Goal: Task Accomplishment & Management: Manage account settings

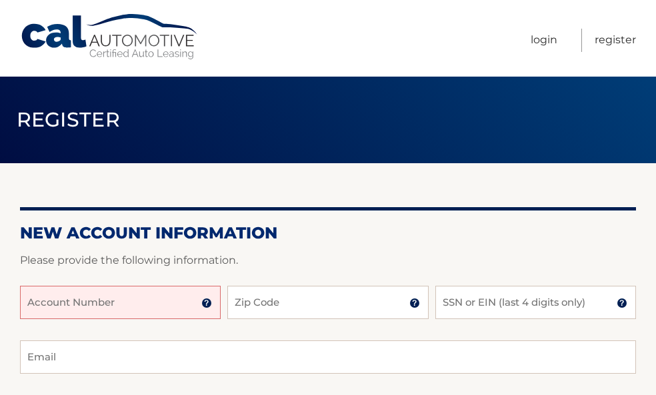
scroll to position [183, 0]
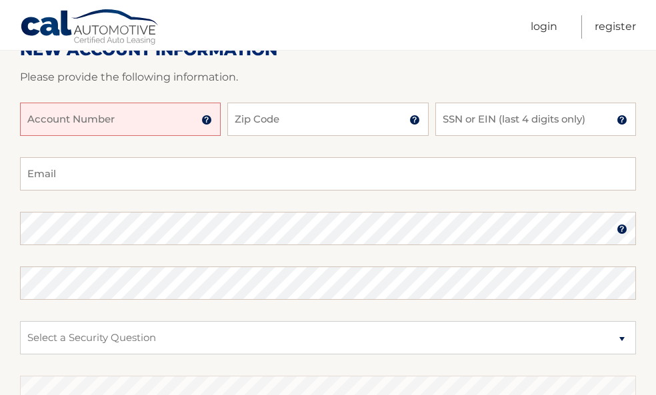
click at [145, 114] on input "Account Number" at bounding box center [120, 119] width 201 height 33
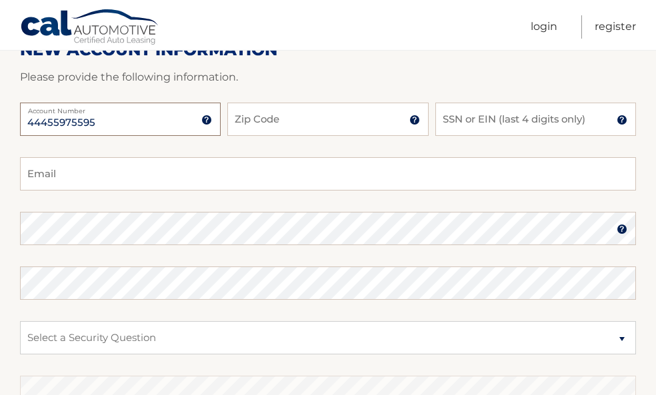
type input "44455975595"
click at [297, 123] on input "Zip Code" at bounding box center [327, 119] width 201 height 33
type input "33196"
click at [535, 119] on input "SSN or EIN (last 4 digits only)" at bounding box center [535, 119] width 201 height 33
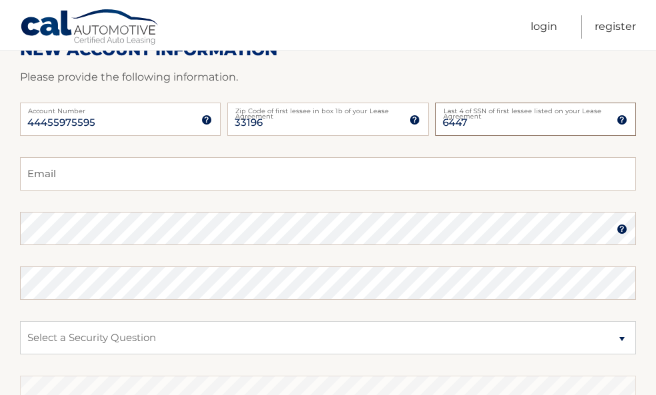
type input "6447"
click at [402, 171] on input "Email" at bounding box center [328, 173] width 616 height 33
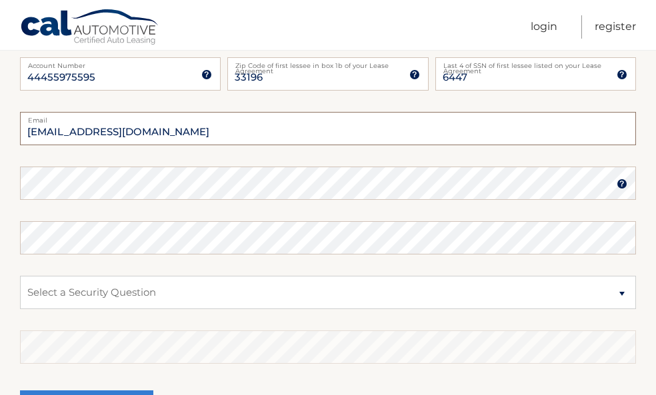
scroll to position [231, 0]
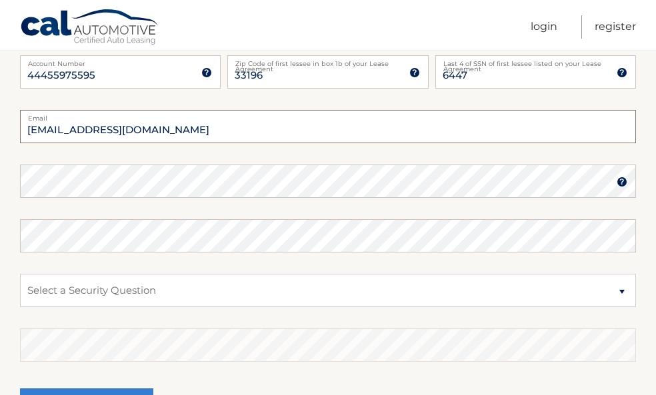
type input "allysbecerra@gmail.com"
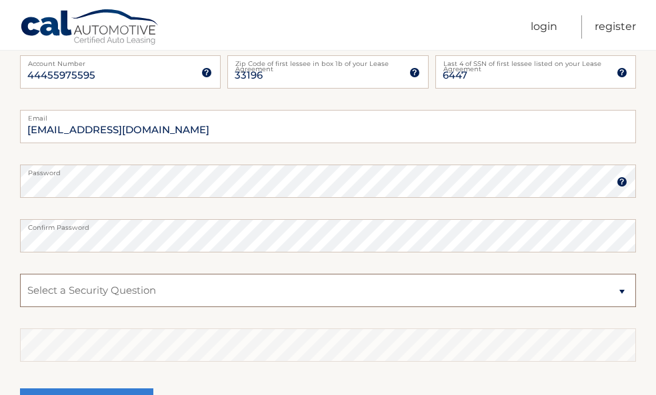
click at [345, 298] on select "Select a Security Question What was the name of your elementary school? What is…" at bounding box center [328, 290] width 616 height 33
select select "1"
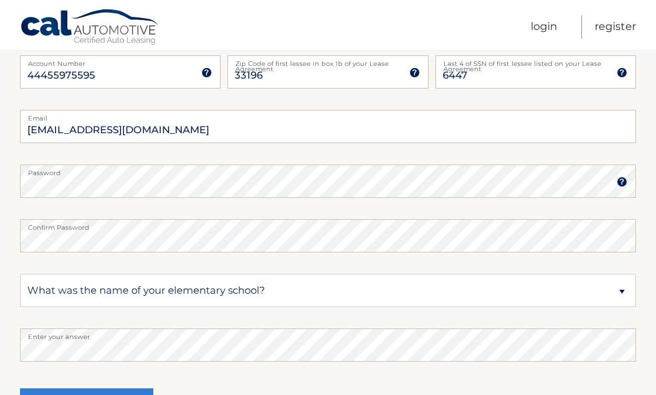
click at [205, 378] on fieldset "allysbecerra@gmail.com Email Password Password should be a minimum of 6 charact…" at bounding box center [328, 281] width 616 height 343
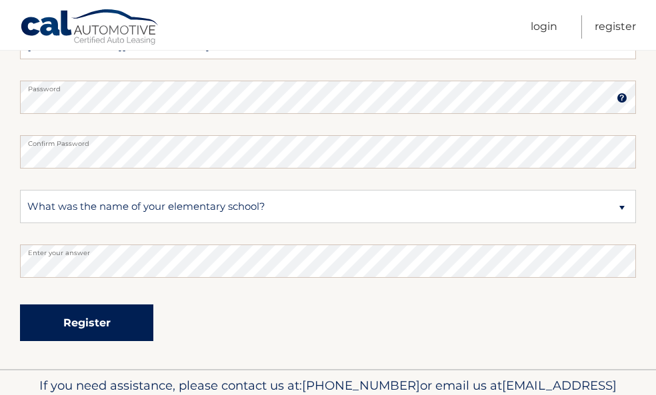
click at [142, 334] on button "Register" at bounding box center [86, 322] width 133 height 37
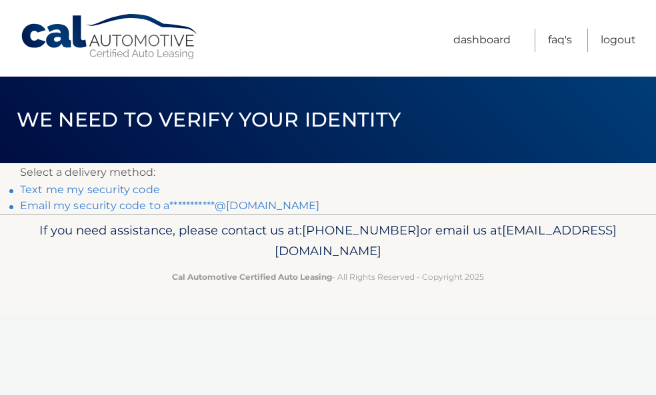
click at [97, 208] on link "**********" at bounding box center [169, 205] width 299 height 13
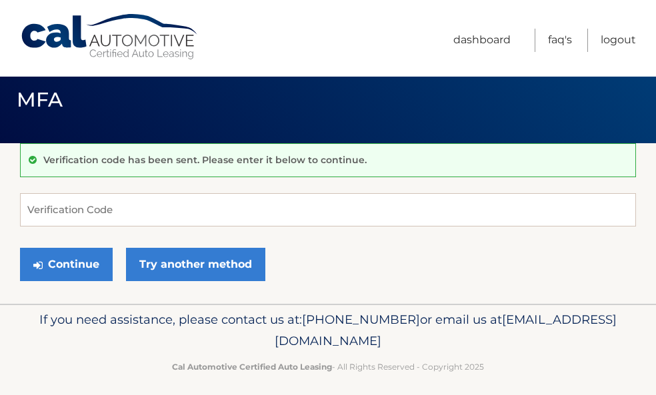
scroll to position [25, 0]
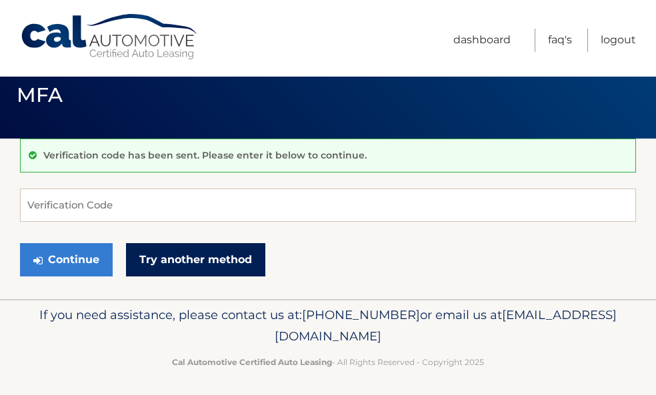
click at [212, 258] on link "Try another method" at bounding box center [195, 259] width 139 height 33
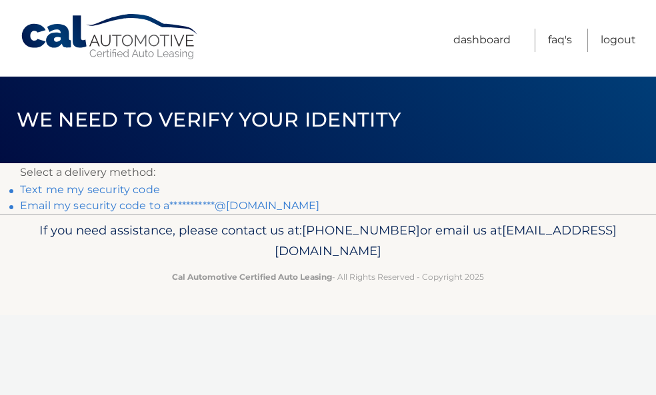
click at [135, 190] on link "Text me my security code" at bounding box center [90, 189] width 140 height 13
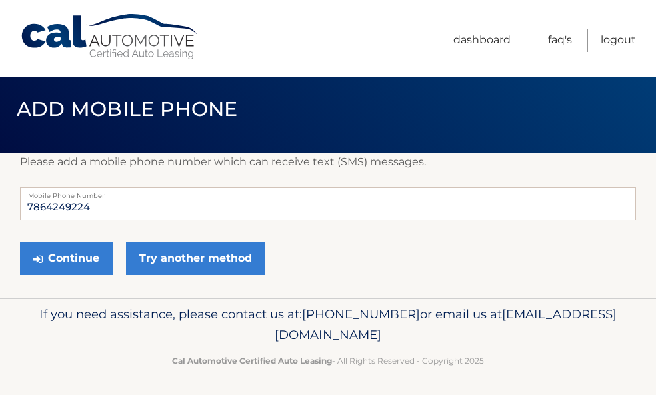
scroll to position [13, 0]
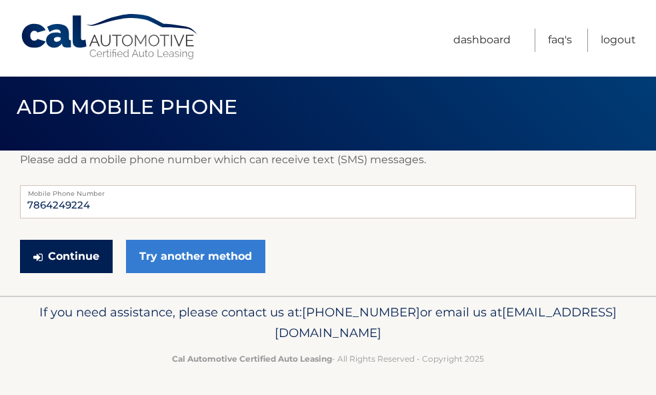
click at [83, 260] on button "Continue" at bounding box center [66, 256] width 93 height 33
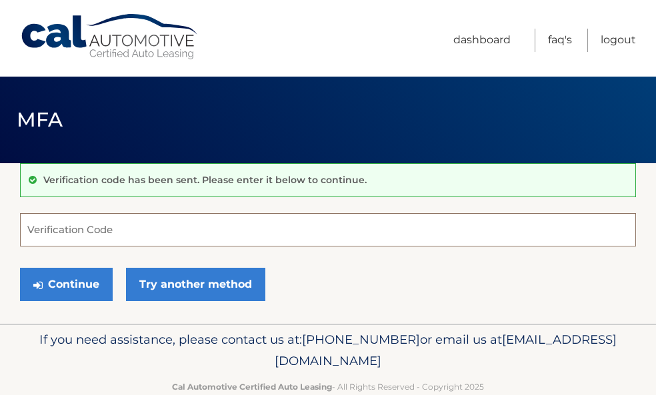
click at [160, 235] on input "Verification Code" at bounding box center [328, 229] width 616 height 33
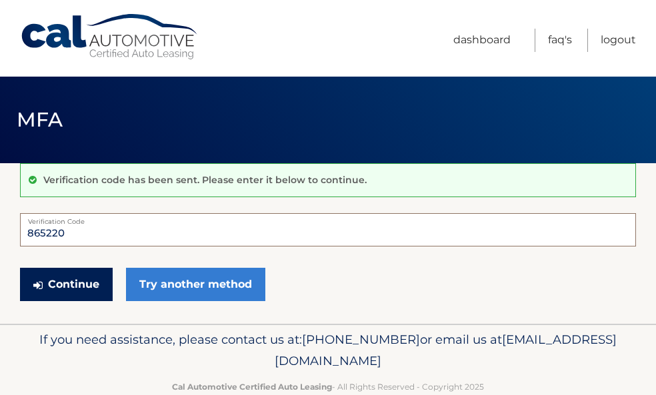
type input "865220"
click at [70, 291] on button "Continue" at bounding box center [66, 284] width 93 height 33
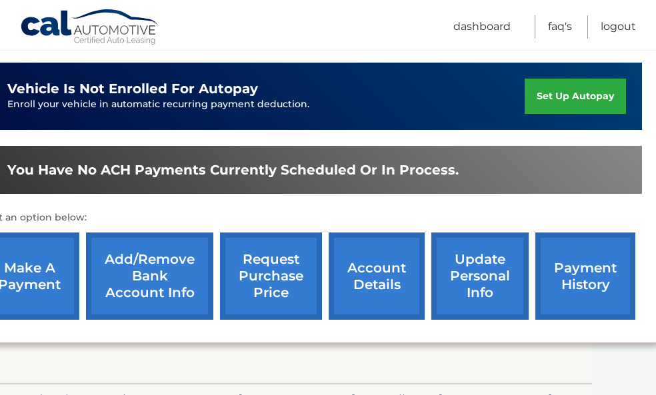
scroll to position [324, 64]
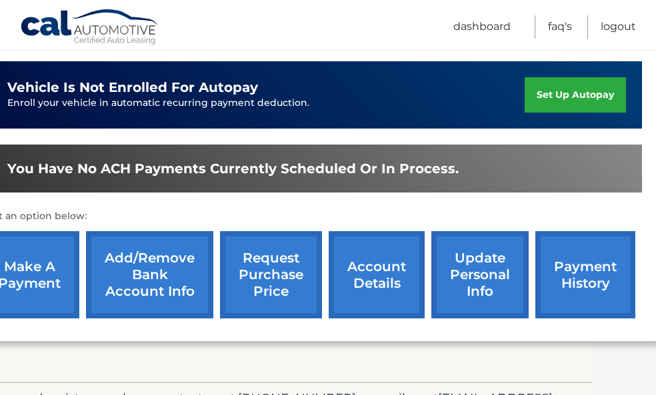
click at [549, 103] on link "set up autopay" at bounding box center [574, 94] width 101 height 35
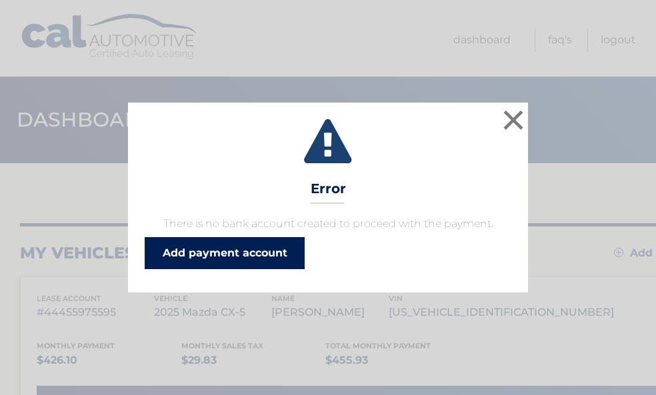
click at [257, 249] on link "Add payment account" at bounding box center [225, 253] width 160 height 32
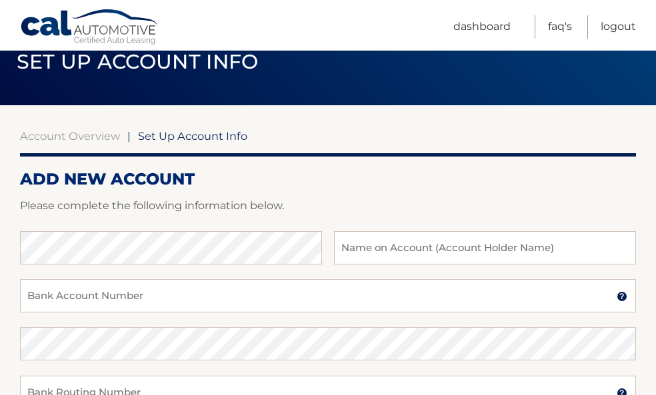
scroll to position [57, 0]
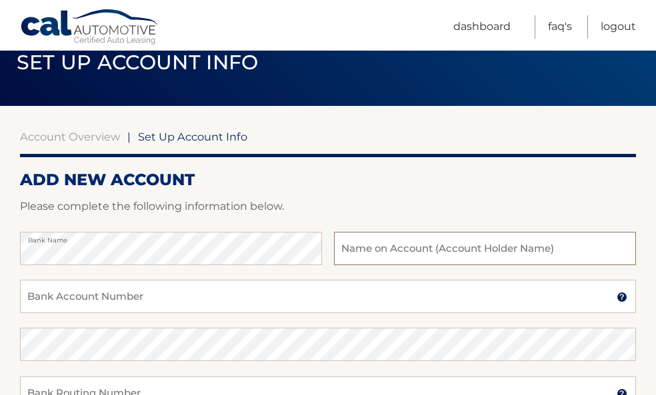
click at [444, 246] on input "text" at bounding box center [485, 248] width 302 height 33
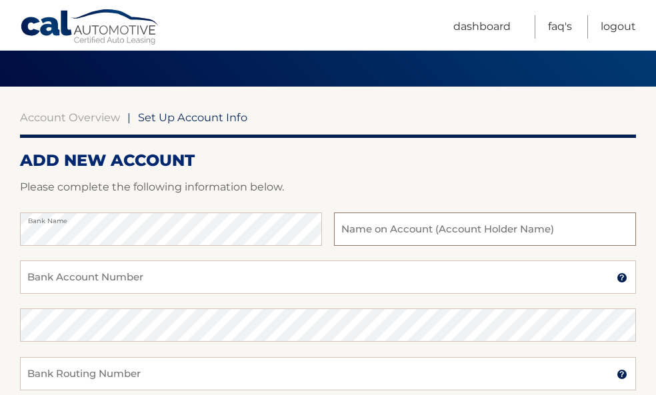
scroll to position [85, 0]
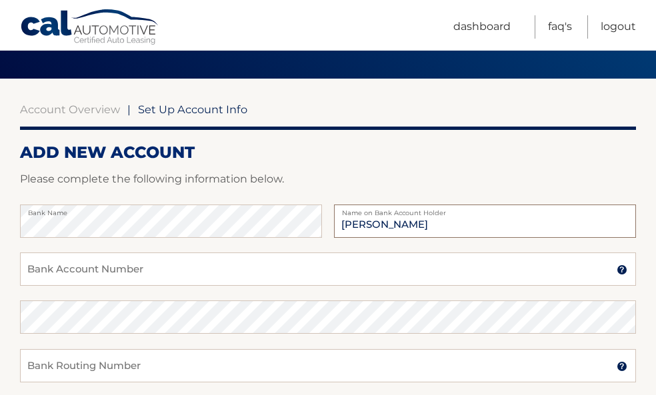
type input "Allys Janna Becerra"
click at [369, 268] on input "Bank Account Number" at bounding box center [328, 268] width 616 height 33
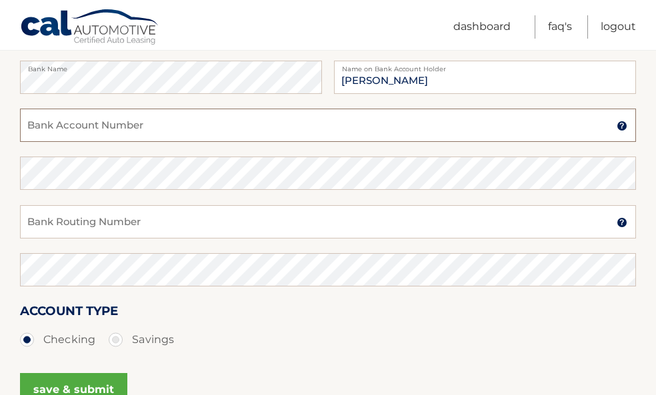
scroll to position [223, 0]
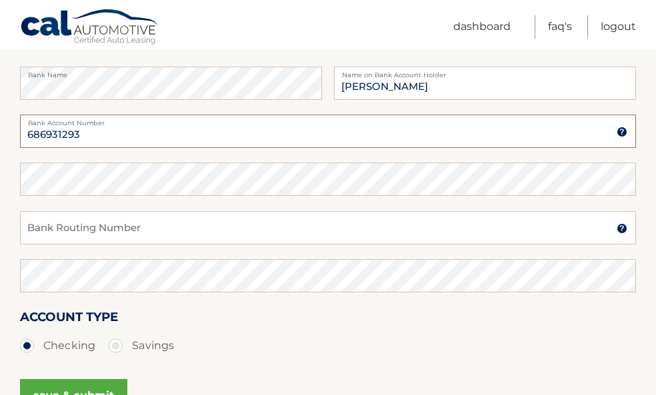
type input "686931293"
click at [155, 219] on input "Bank Routing Number" at bounding box center [328, 227] width 616 height 33
type input "267084131"
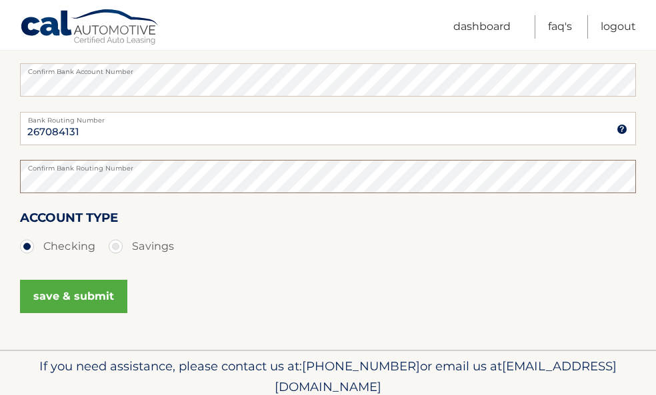
scroll to position [360, 0]
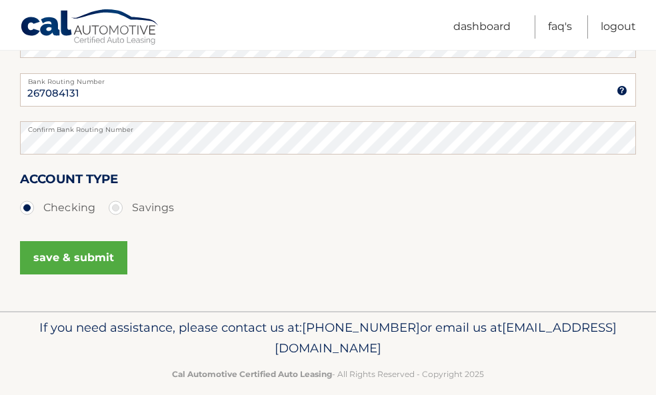
click at [97, 258] on button "save & submit" at bounding box center [73, 257] width 107 height 33
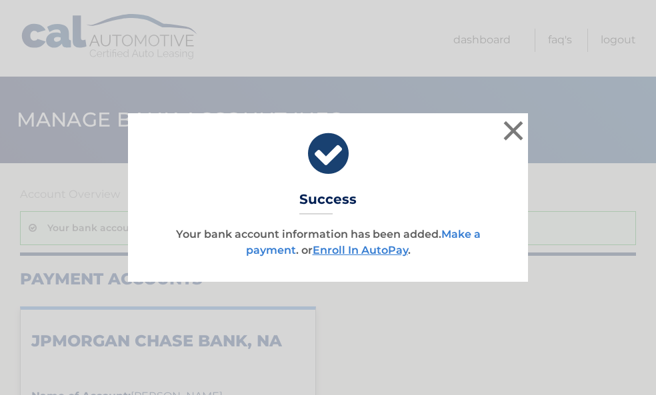
click at [452, 231] on link "Make a payment" at bounding box center [363, 242] width 234 height 29
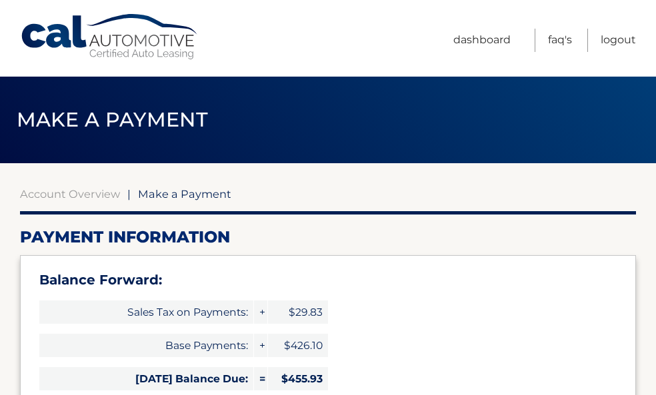
select select "ZGM4M2M3ZTktOTI5NS00OWY5LTg2NGItYjIxZThiNzVlNWU1"
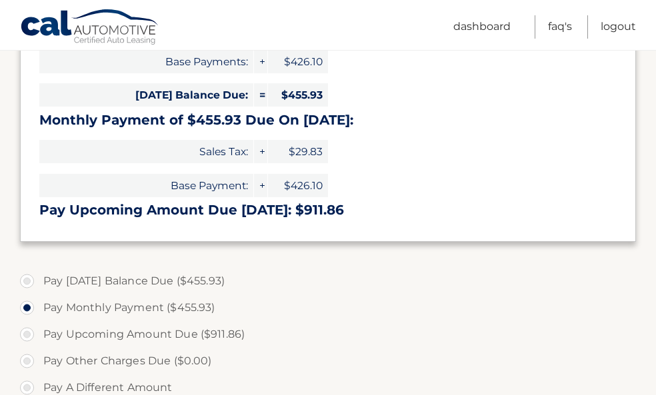
scroll to position [284, 0]
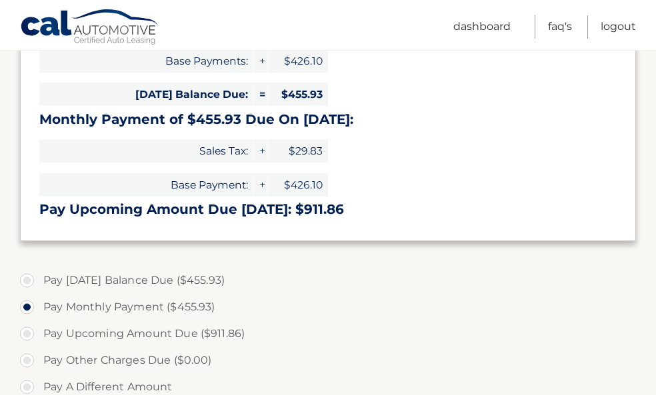
click at [27, 278] on label "Pay Today's Balance Due ($455.93)" at bounding box center [328, 280] width 616 height 27
click at [27, 278] on input "Pay Today's Balance Due ($455.93)" at bounding box center [31, 277] width 13 height 21
radio input "true"
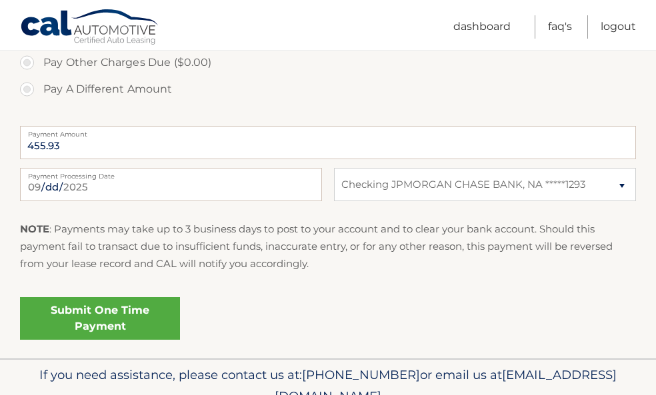
scroll to position [564, 0]
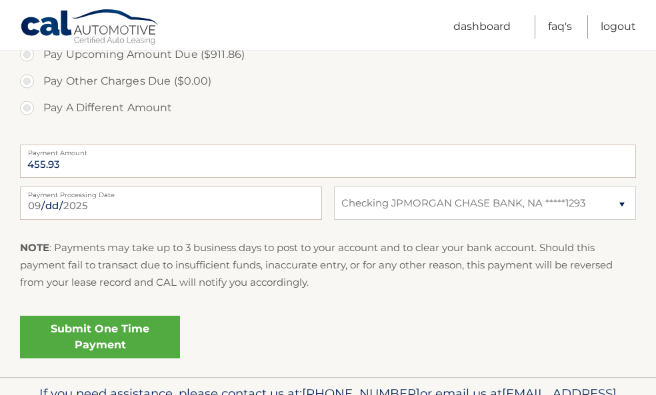
click at [110, 339] on link "Submit One Time Payment" at bounding box center [100, 337] width 160 height 43
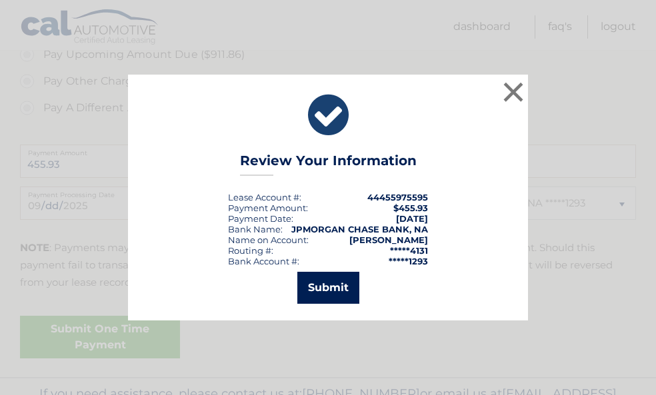
click at [332, 290] on button "Submit" at bounding box center [328, 288] width 62 height 32
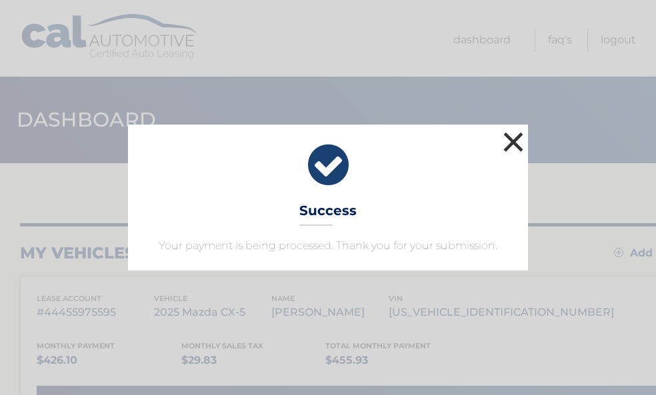
click at [514, 135] on button "×" at bounding box center [513, 142] width 27 height 27
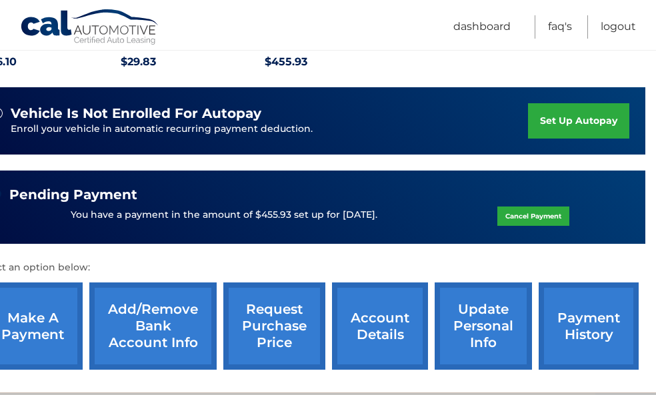
scroll to position [298, 64]
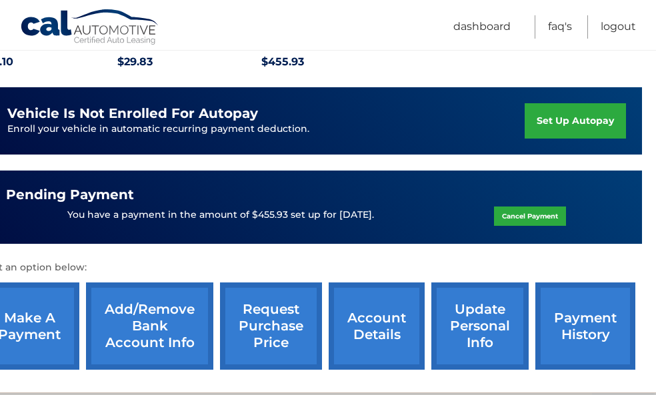
click at [550, 109] on link "set up autopay" at bounding box center [574, 120] width 101 height 35
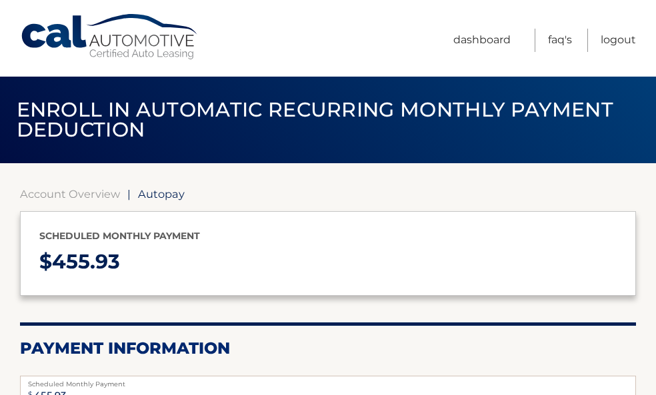
select select "ZGM4M2M3ZTktOTI5NS00OWY5LTg2NGItYjIxZThiNzVlNWU1"
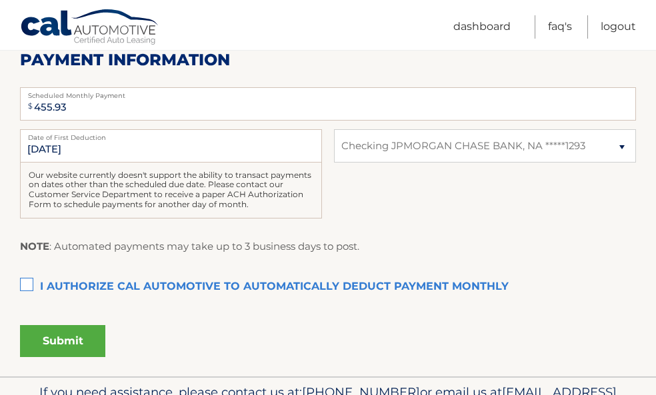
scroll to position [300, 0]
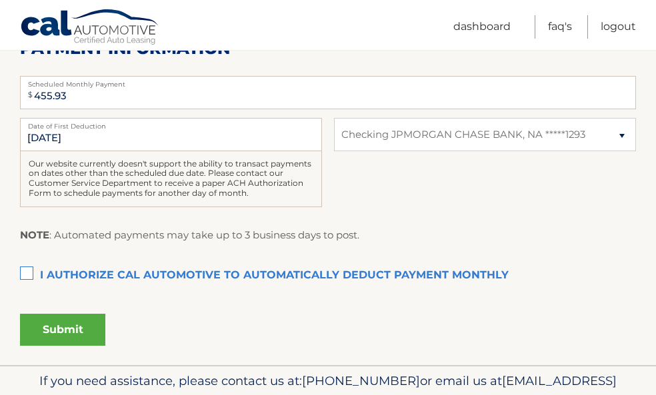
click at [31, 274] on label "I authorize cal automotive to automatically deduct payment monthly This checkbo…" at bounding box center [328, 275] width 616 height 27
click at [0, 0] on input "I authorize cal automotive to automatically deduct payment monthly This checkbo…" at bounding box center [0, 0] width 0 height 0
click at [61, 334] on button "Submit" at bounding box center [62, 330] width 85 height 32
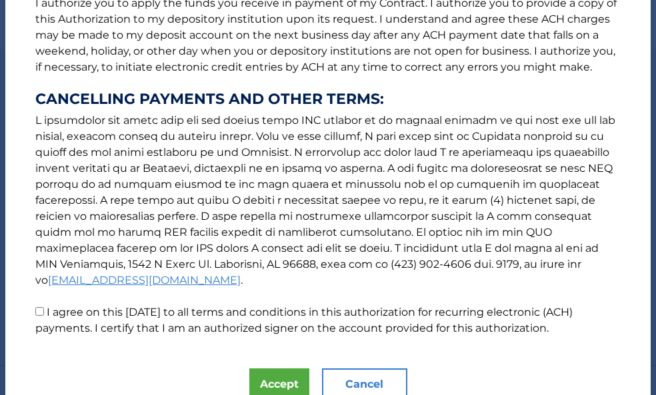
scroll to position [250, 0]
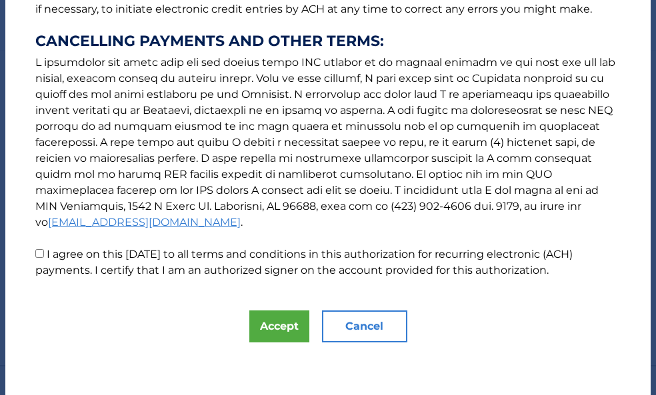
click at [41, 252] on input "I agree on this [DATE] to all terms and conditions in this authorization for re…" at bounding box center [39, 253] width 9 height 9
checkbox input "true"
click at [278, 326] on button "Accept" at bounding box center [279, 326] width 60 height 32
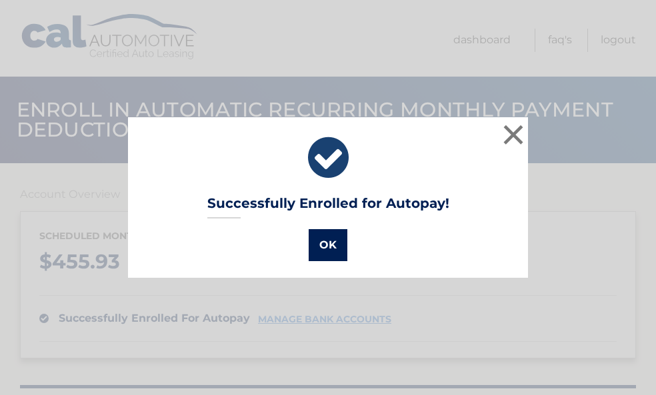
click at [323, 245] on button "OK" at bounding box center [327, 245] width 39 height 32
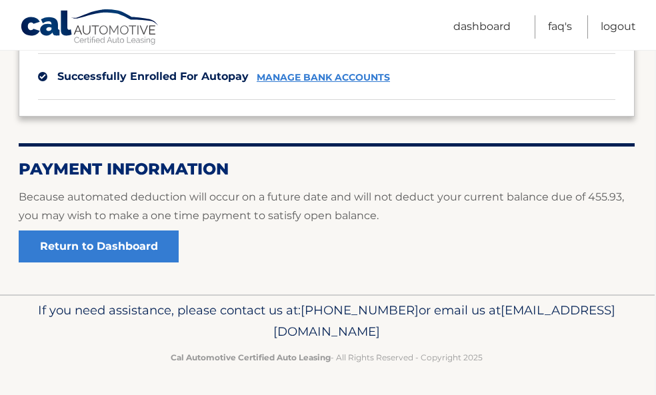
scroll to position [0, 1]
